Goal: Check status: Check status

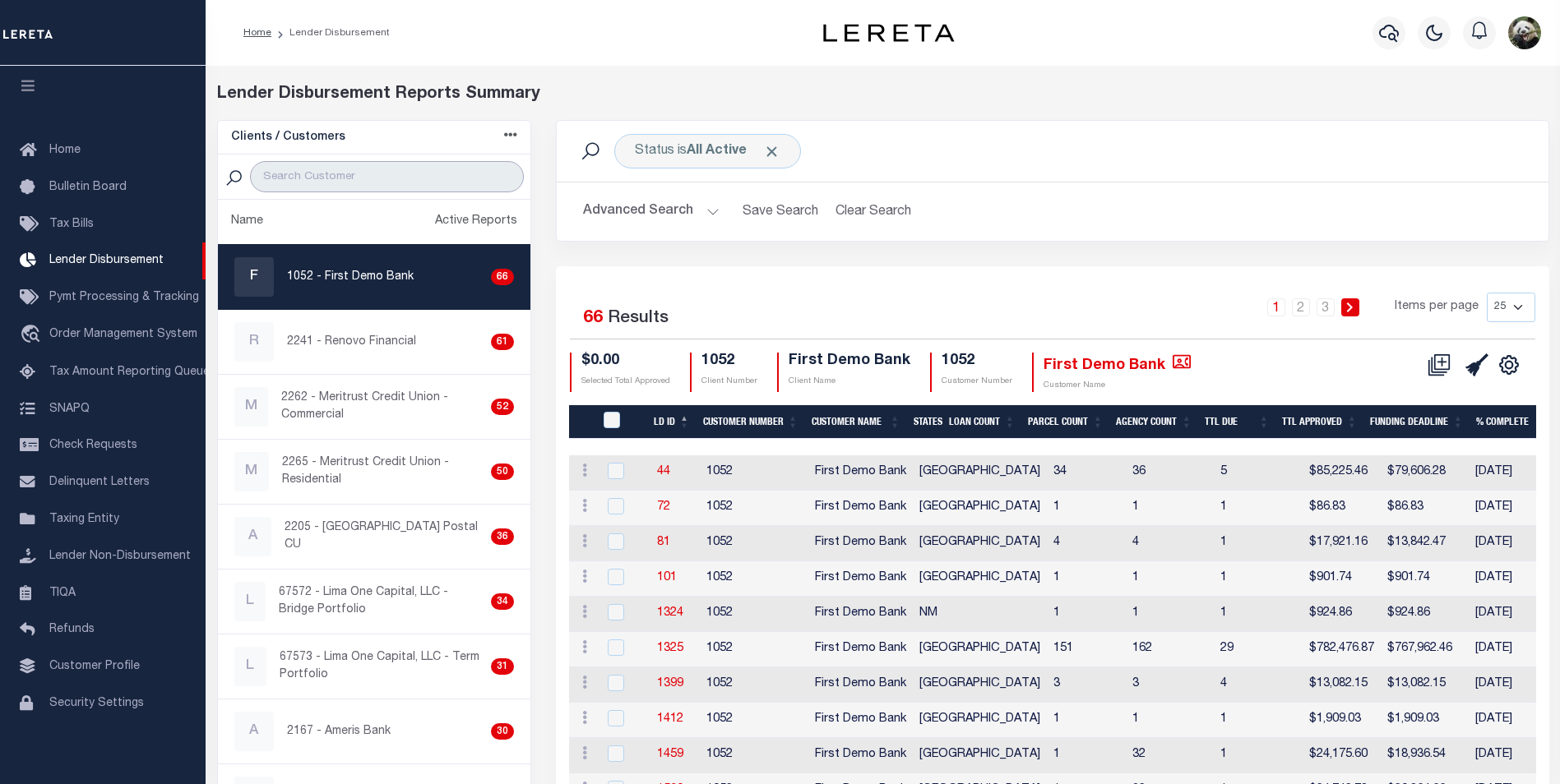
click at [333, 173] on input "search" at bounding box center [387, 177] width 274 height 31
click at [732, 152] on b "All Active" at bounding box center [717, 151] width 60 height 13
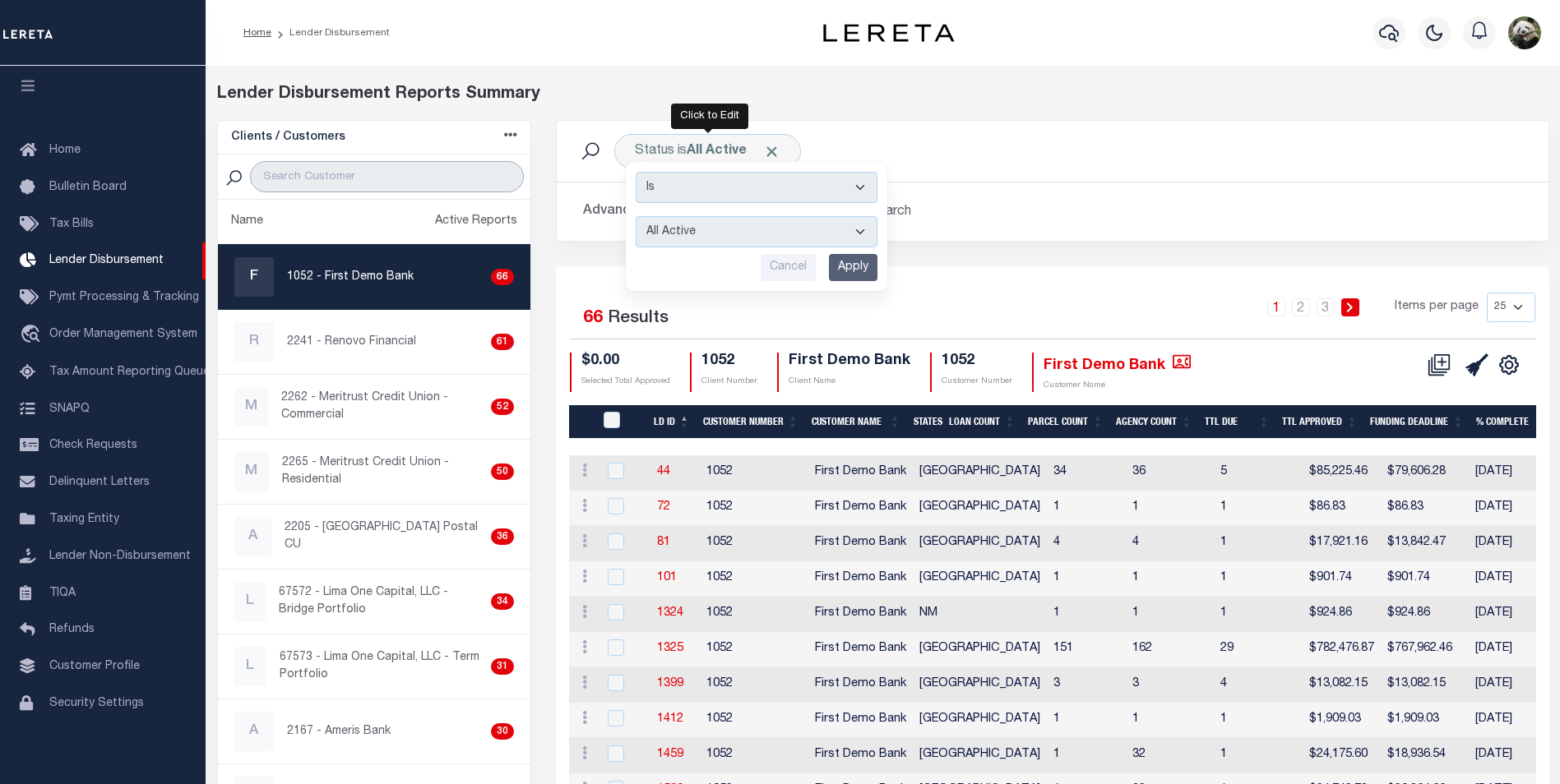
click at [373, 177] on input "search" at bounding box center [387, 177] width 274 height 31
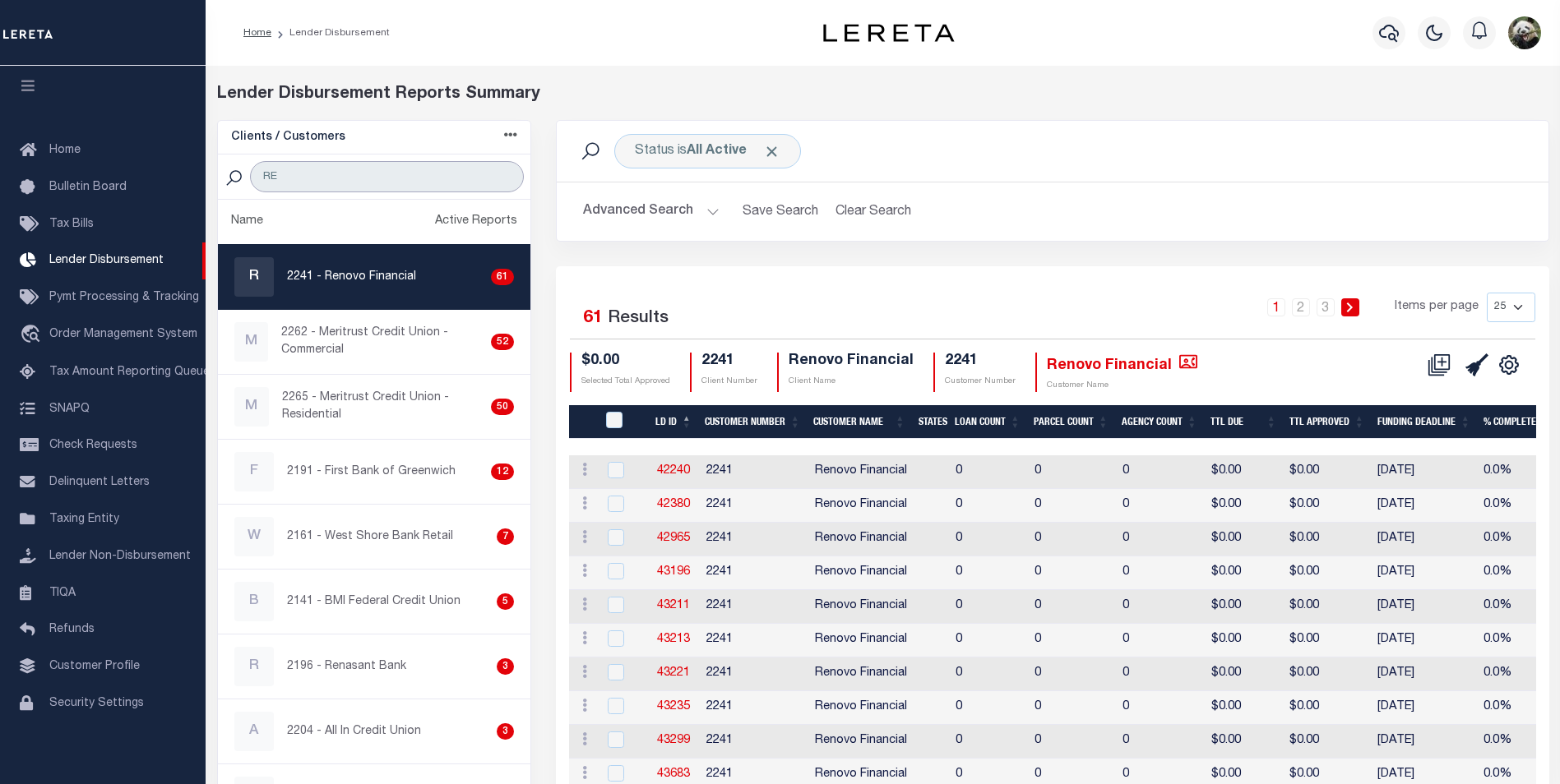
type input "RE"
click at [398, 289] on div "R 2241 - Renovo Financial 61" at bounding box center [374, 277] width 281 height 39
checkbox input "true"
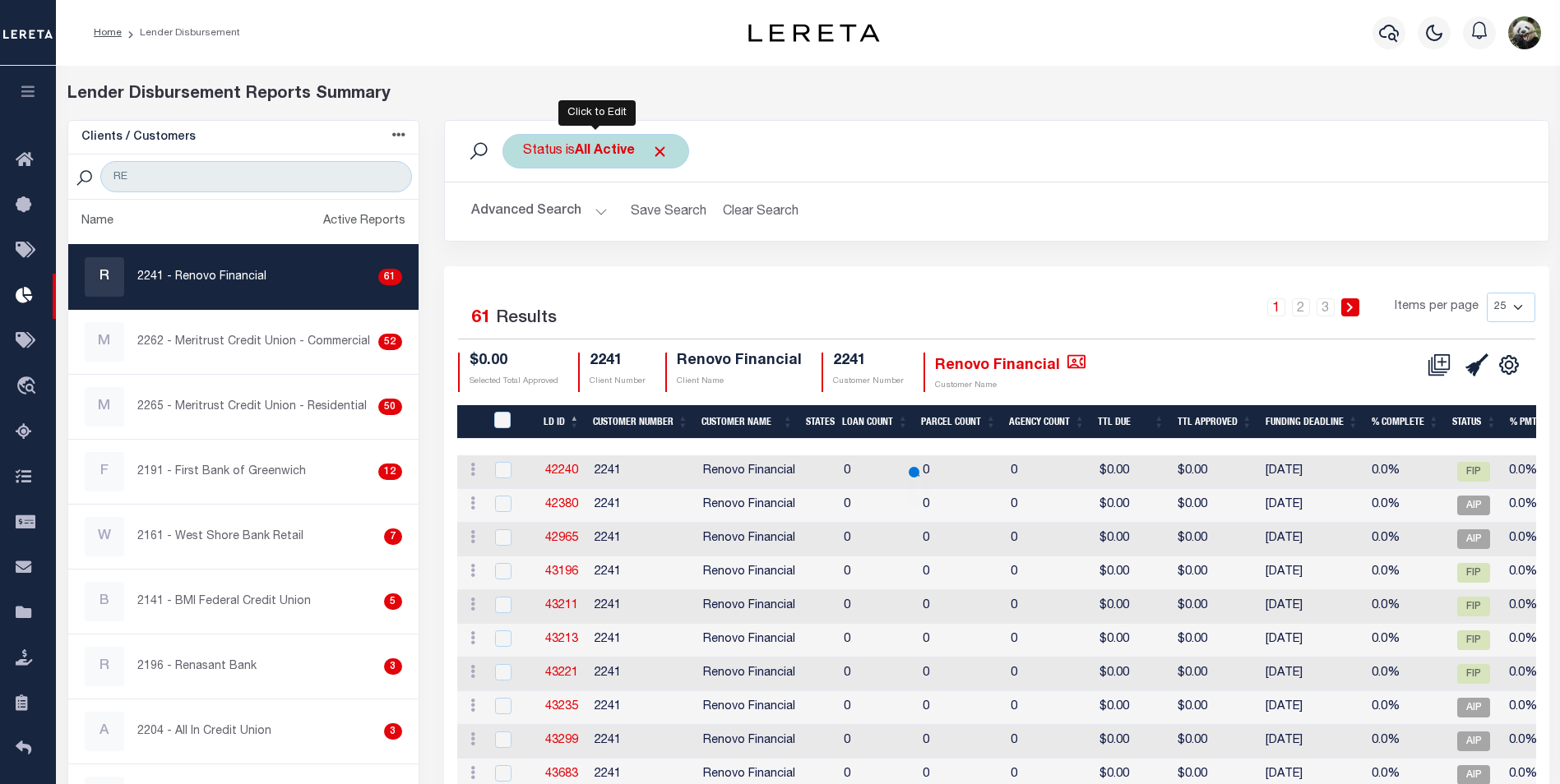
click at [563, 159] on div "Status is All Active" at bounding box center [596, 151] width 187 height 34
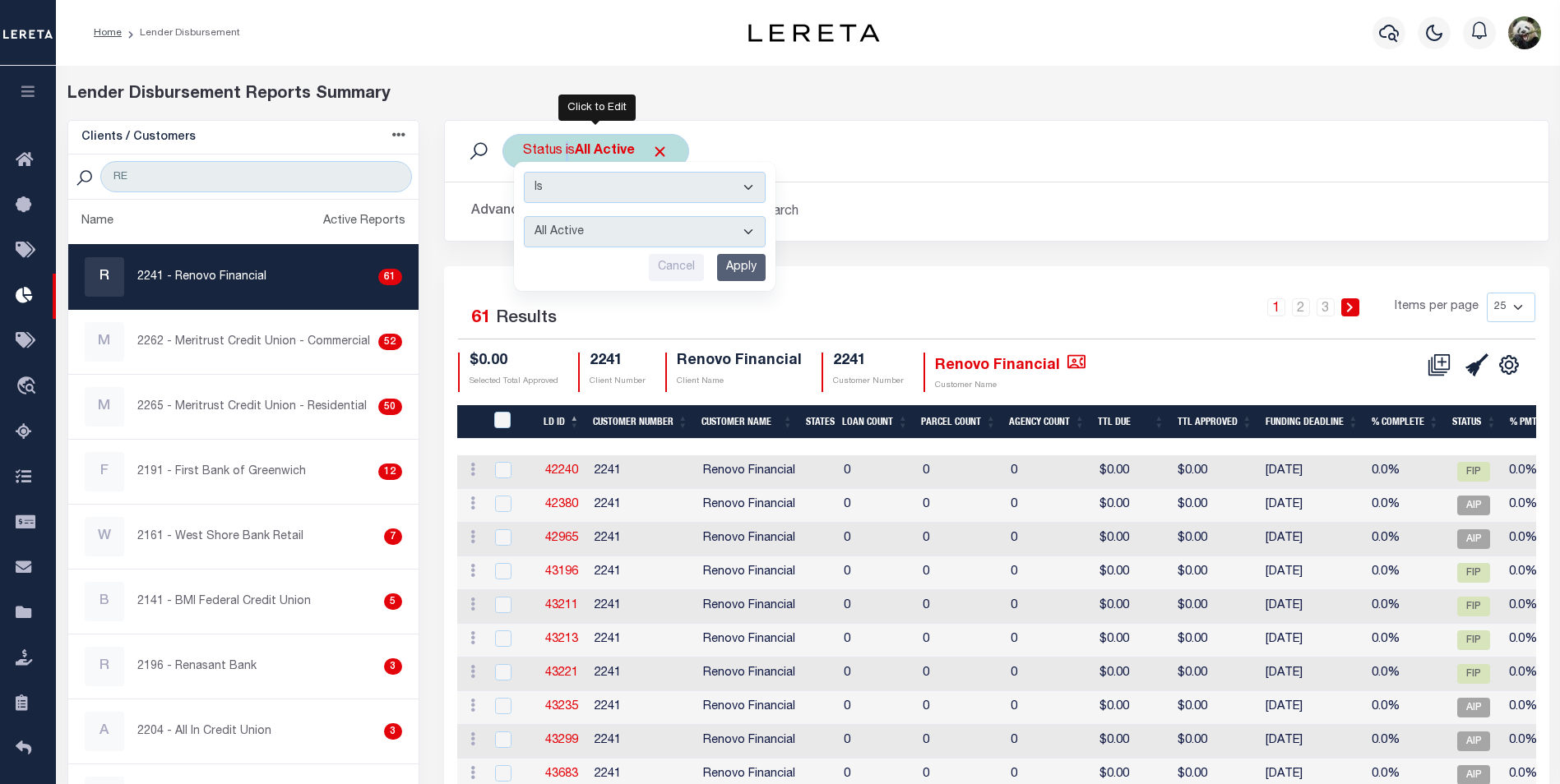
drag, startPoint x: 657, startPoint y: 229, endPoint x: 638, endPoint y: 239, distance: 21.5
click at [657, 229] on select "All Active Approval In Progress Batching In Progress Complete Do Not Pay Escrow…" at bounding box center [645, 232] width 242 height 31
select select "REC"
click at [524, 216] on select "All Active Approval In Progress Batching In Progress Complete Do Not Pay Escrow…" at bounding box center [645, 232] width 242 height 31
click at [743, 266] on input "Apply" at bounding box center [741, 268] width 48 height 28
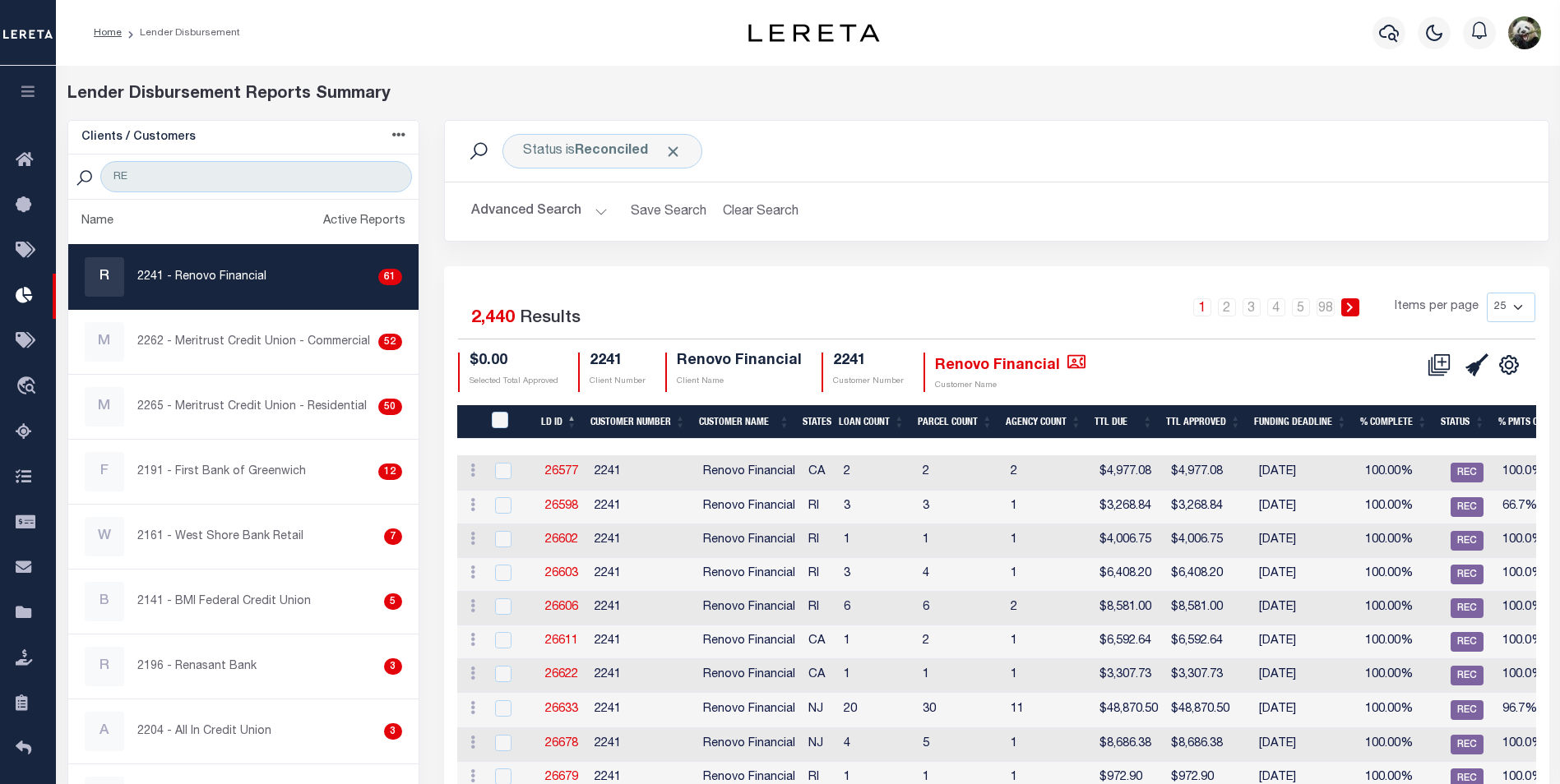
click at [1509, 305] on select "25 50 100 200" at bounding box center [1511, 307] width 48 height 30
select select "200"
click at [1487, 292] on select "25 50 100 200" at bounding box center [1511, 307] width 48 height 30
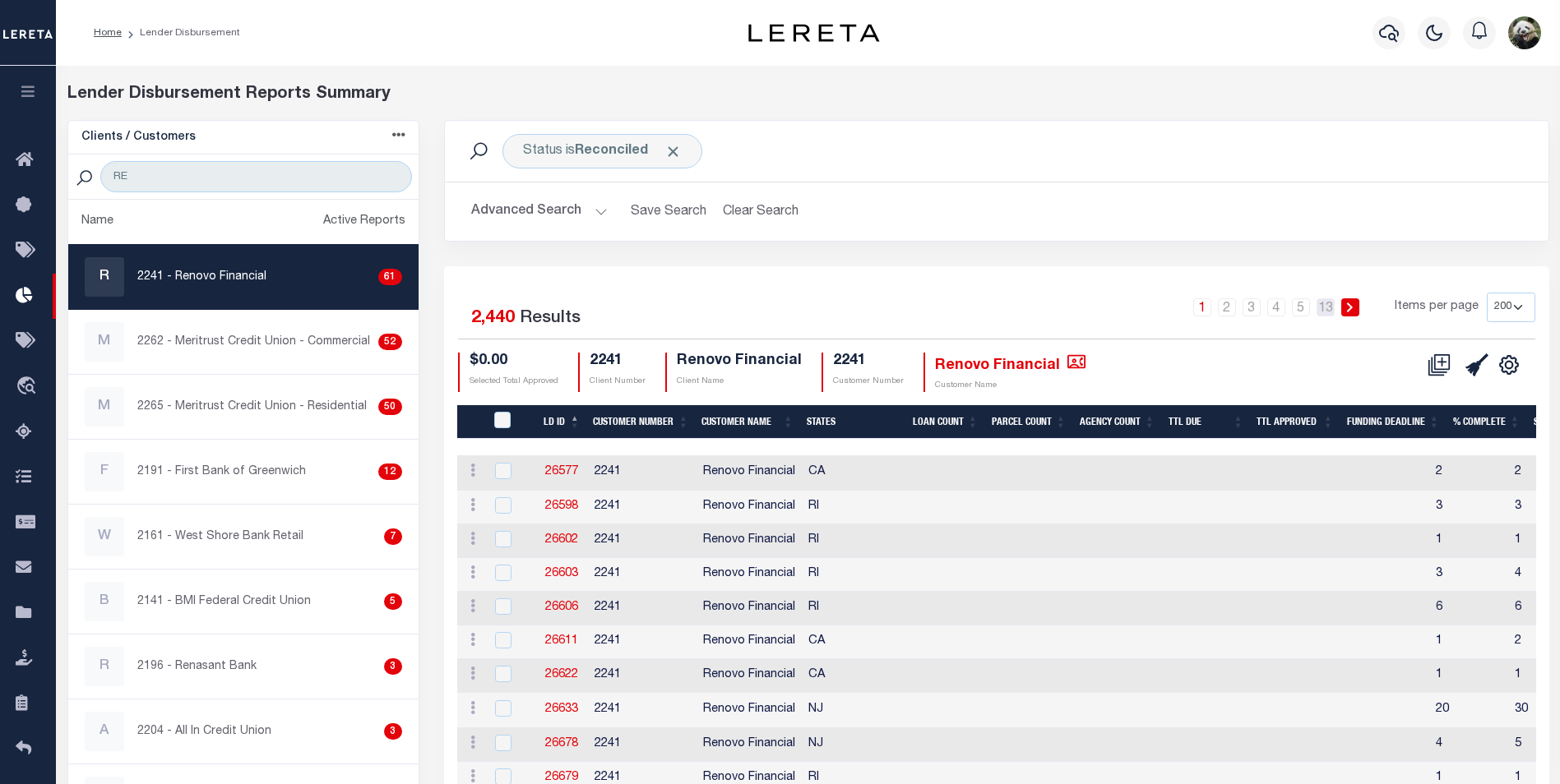
click at [1327, 307] on link "13" at bounding box center [1326, 307] width 18 height 18
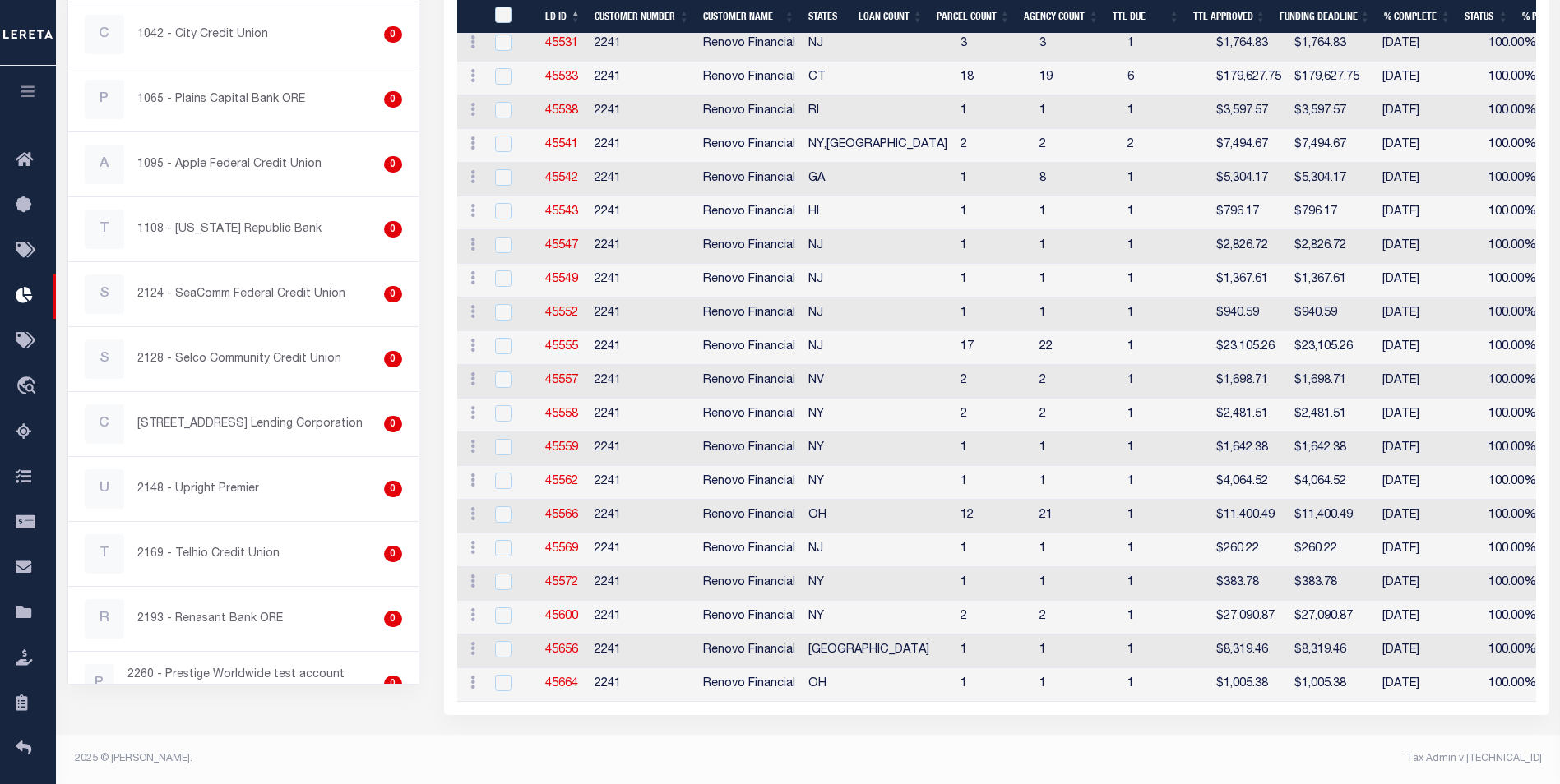
scroll to position [1096, 0]
